Goal: Communication & Community: Answer question/provide support

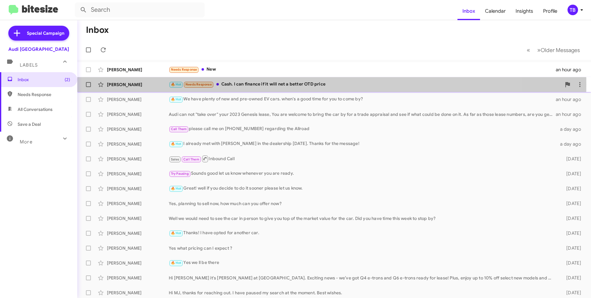
click at [319, 84] on div "🔥 Hot Needs Response Cash. I can finance if it will net a better OTD price" at bounding box center [365, 84] width 393 height 7
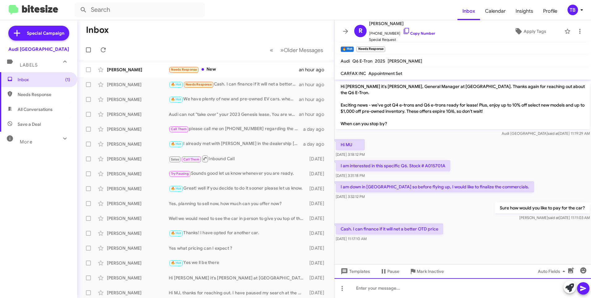
click at [388, 297] on html "Inbox Calendar Insights Profile TB Special Campaign Audi Palo Alto Labels Inbox…" at bounding box center [295, 149] width 591 height 298
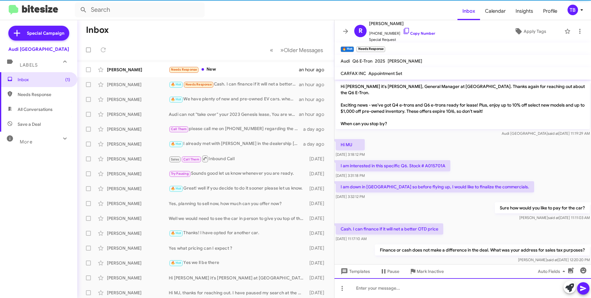
scroll to position [5, 0]
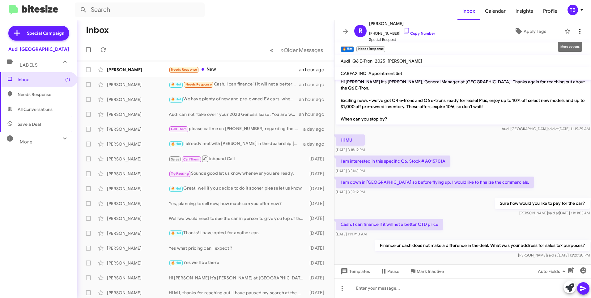
click at [577, 32] on icon at bounding box center [580, 31] width 7 height 7
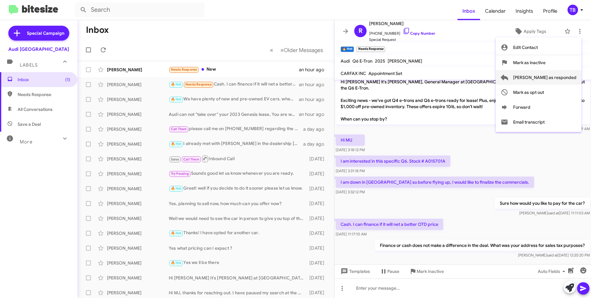
click at [551, 79] on span "Mark as responded" at bounding box center [545, 77] width 63 height 15
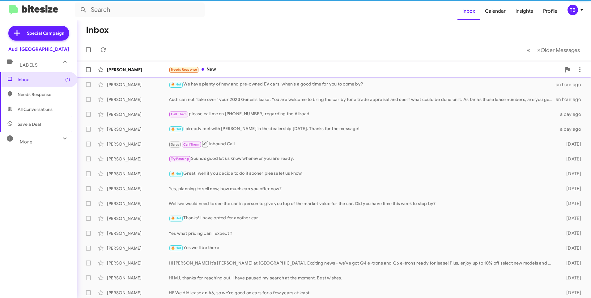
click at [275, 67] on div "Needs Response New" at bounding box center [365, 69] width 393 height 7
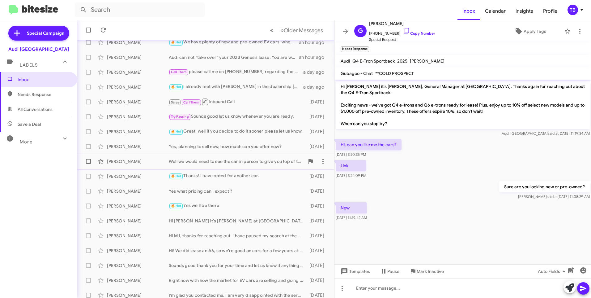
scroll to position [47, 0]
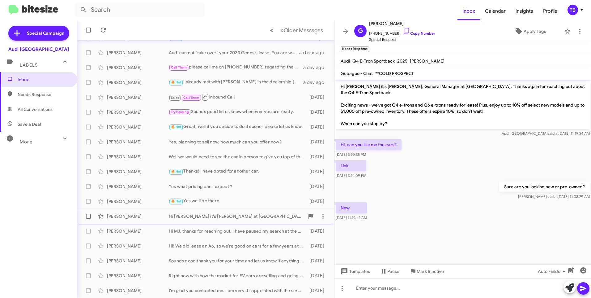
click at [216, 221] on div "Michelle Gullo Hi Michelle it's MJ Sangha at Audi Palo Alto. Exciting news - we…" at bounding box center [205, 216] width 247 height 12
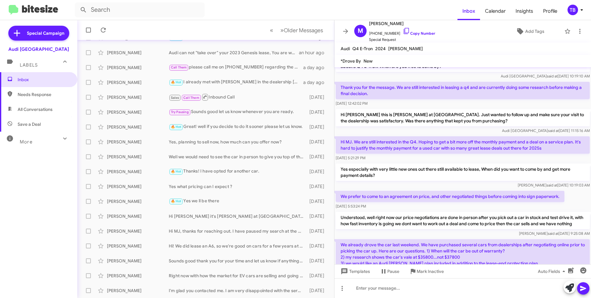
scroll to position [2, 0]
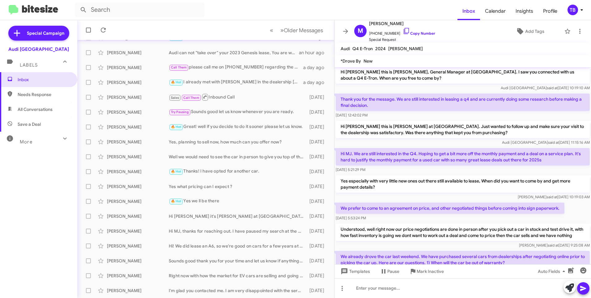
click at [162, 19] on mat-toolbar "Inbox Calendar Insights Profile TB" at bounding box center [295, 10] width 591 height 20
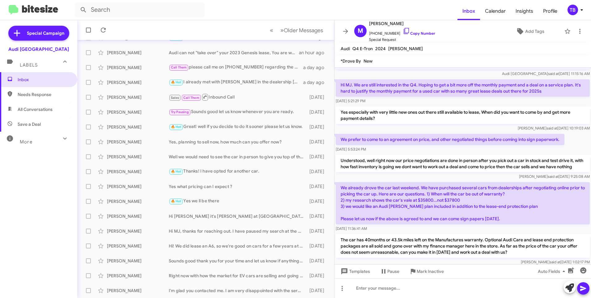
scroll to position [250, 0]
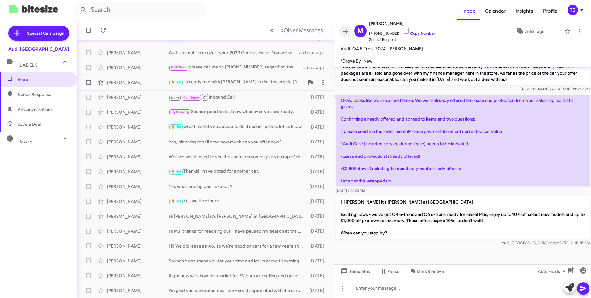
drag, startPoint x: 347, startPoint y: 30, endPoint x: 315, endPoint y: 77, distance: 56.8
click at [347, 30] on icon at bounding box center [345, 31] width 5 height 5
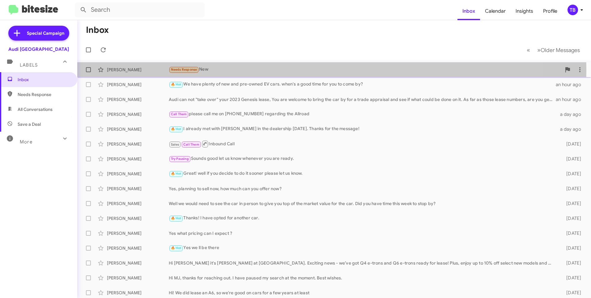
click at [212, 70] on div "Needs Response New" at bounding box center [365, 69] width 393 height 7
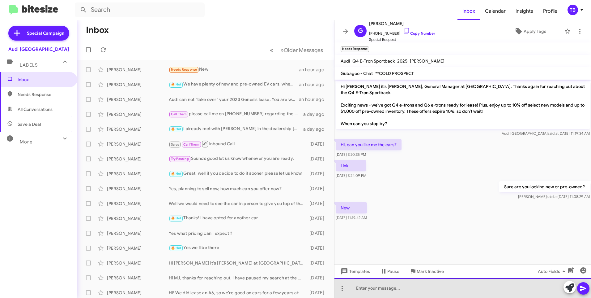
click at [451, 292] on div at bounding box center [463, 288] width 257 height 20
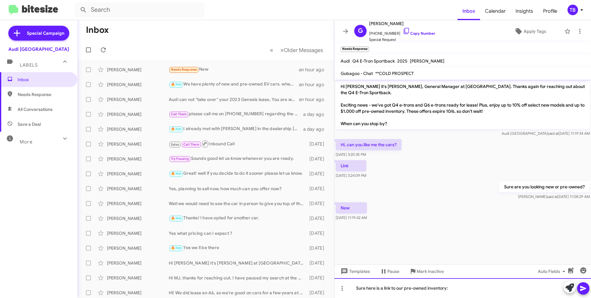
click at [471, 290] on div "Sure here is a link to our pre-owned inventory:" at bounding box center [463, 288] width 257 height 20
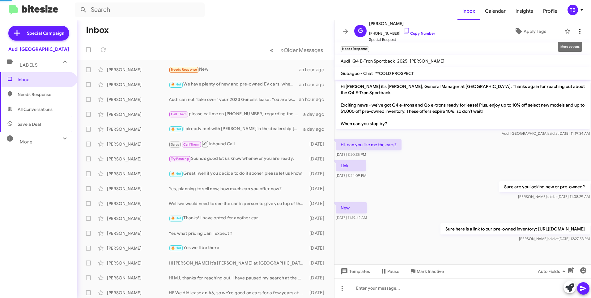
click at [578, 29] on icon at bounding box center [580, 31] width 7 height 7
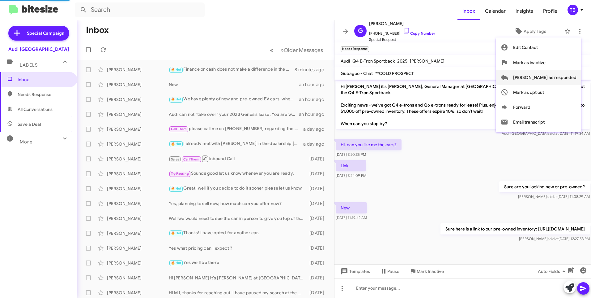
click at [570, 80] on span "Mark as responded" at bounding box center [545, 77] width 63 height 15
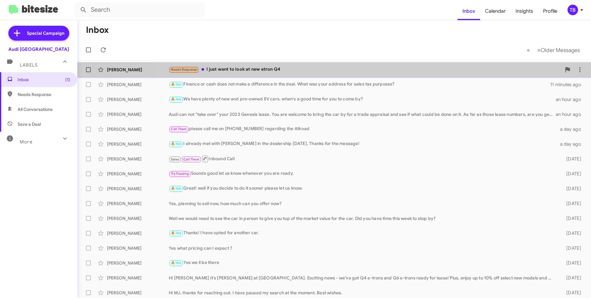
click at [359, 65] on div "Gabrielle Zhuang Needs Response I just want to look at new etron Q4 3 minutes a…" at bounding box center [334, 69] width 504 height 12
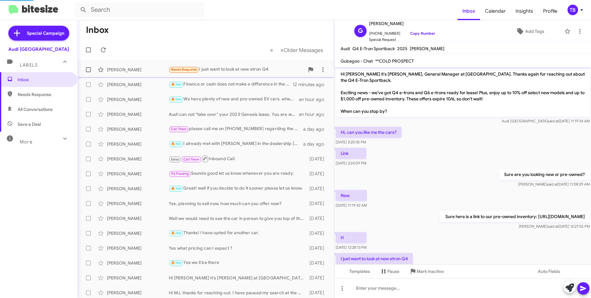
scroll to position [21, 0]
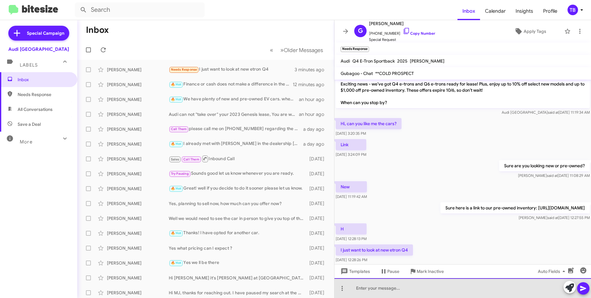
click at [384, 288] on div at bounding box center [463, 288] width 257 height 20
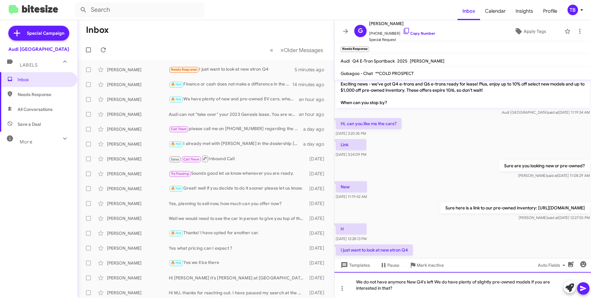
click at [515, 281] on div "We do not have anymore New Q4's left We do have plenty of slightly pre-owned mo…" at bounding box center [463, 285] width 257 height 26
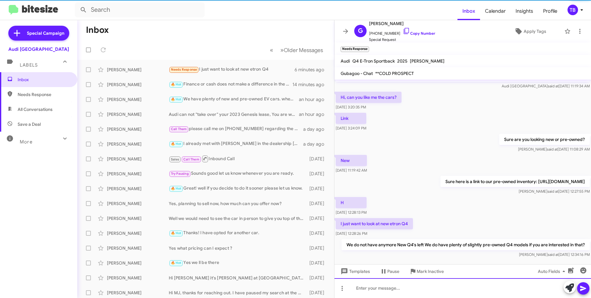
scroll to position [56, 0]
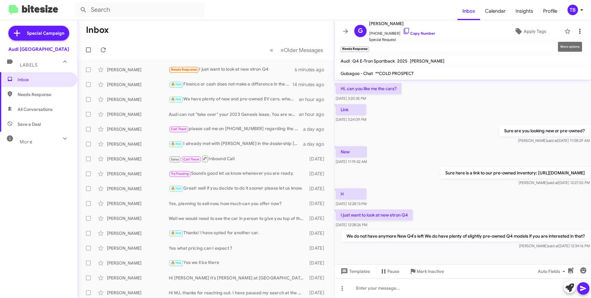
click at [577, 31] on icon at bounding box center [580, 31] width 7 height 7
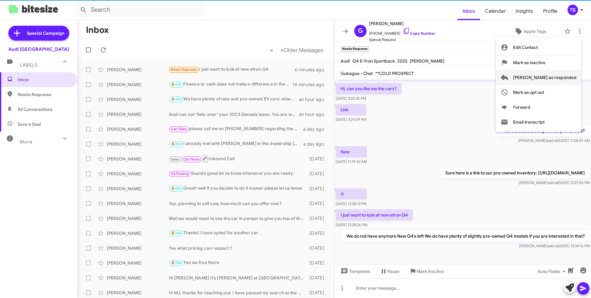
click at [566, 77] on span "Mark as responded" at bounding box center [545, 77] width 63 height 15
